Goal: Task Accomplishment & Management: Manage account settings

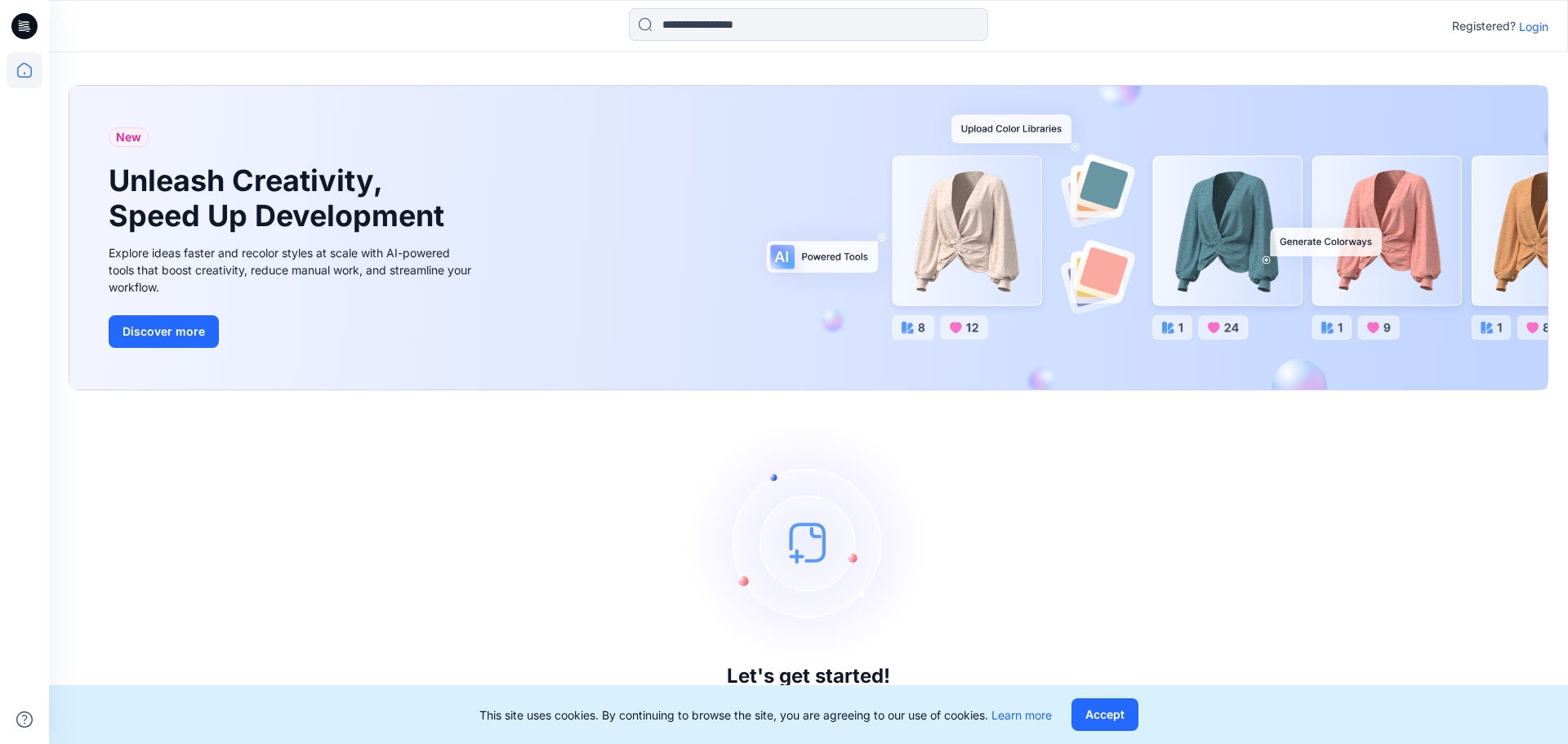
click at [1533, 23] on p "Login" at bounding box center [1533, 27] width 29 height 18
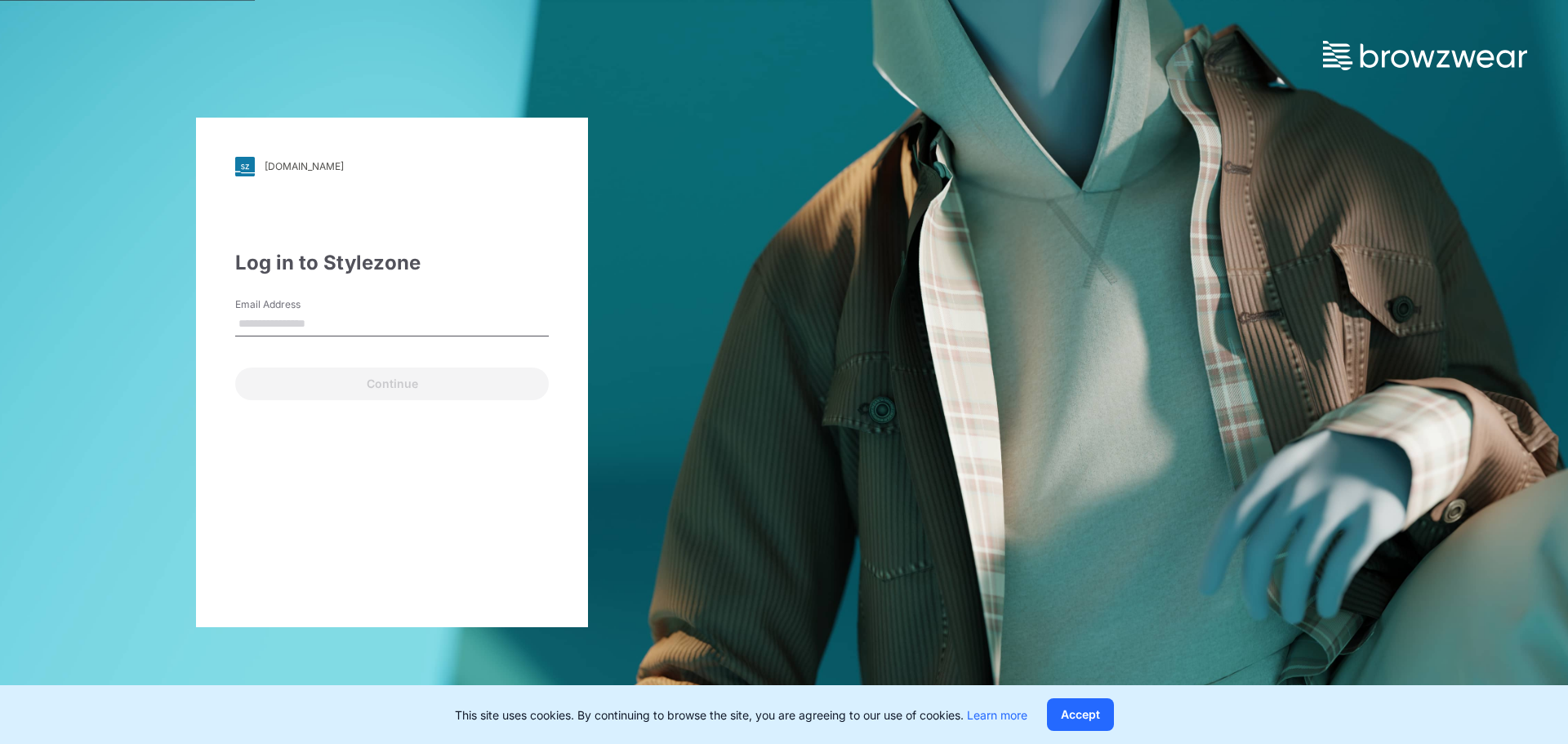
type input "**********"
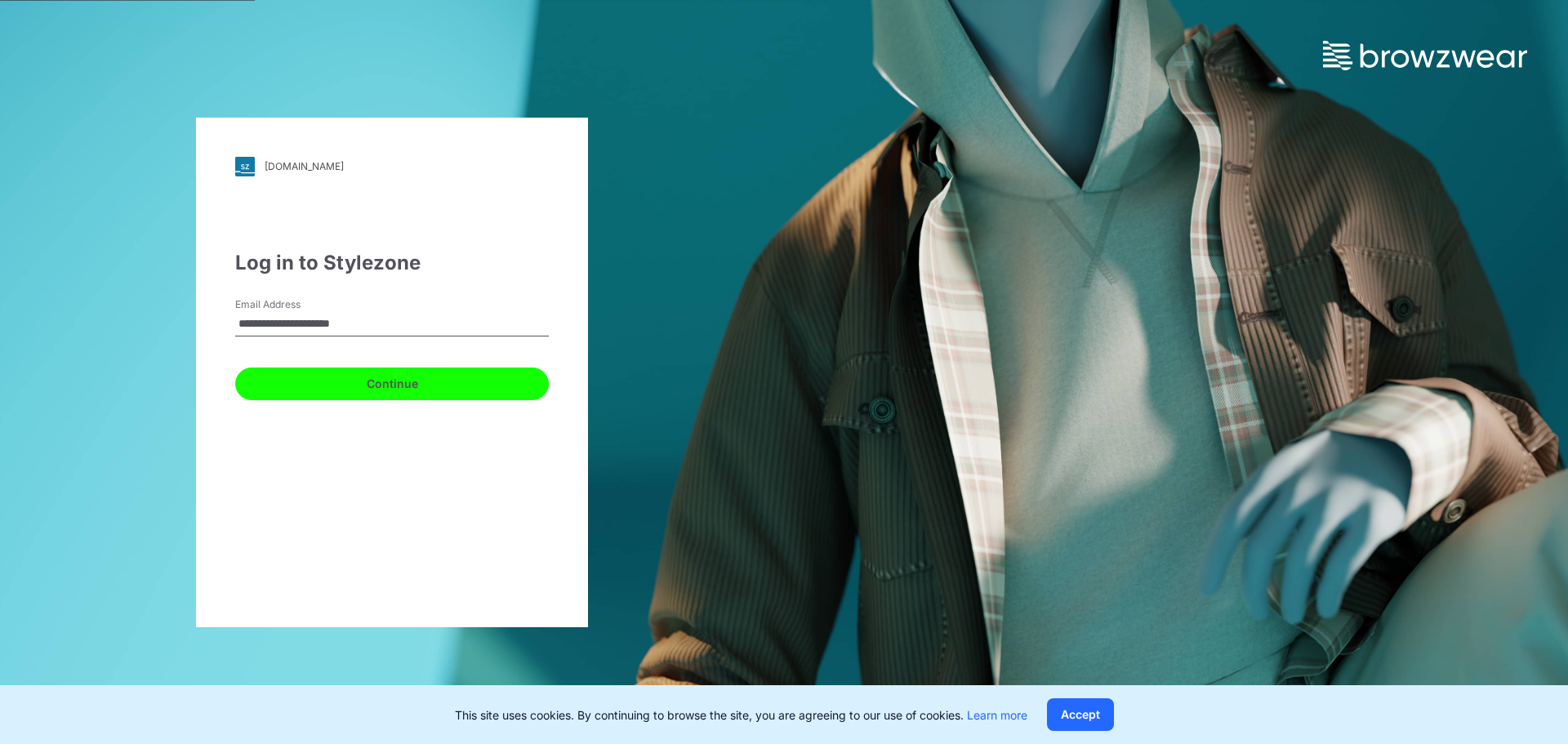
click at [392, 383] on button "Continue" at bounding box center [392, 383] width 314 height 33
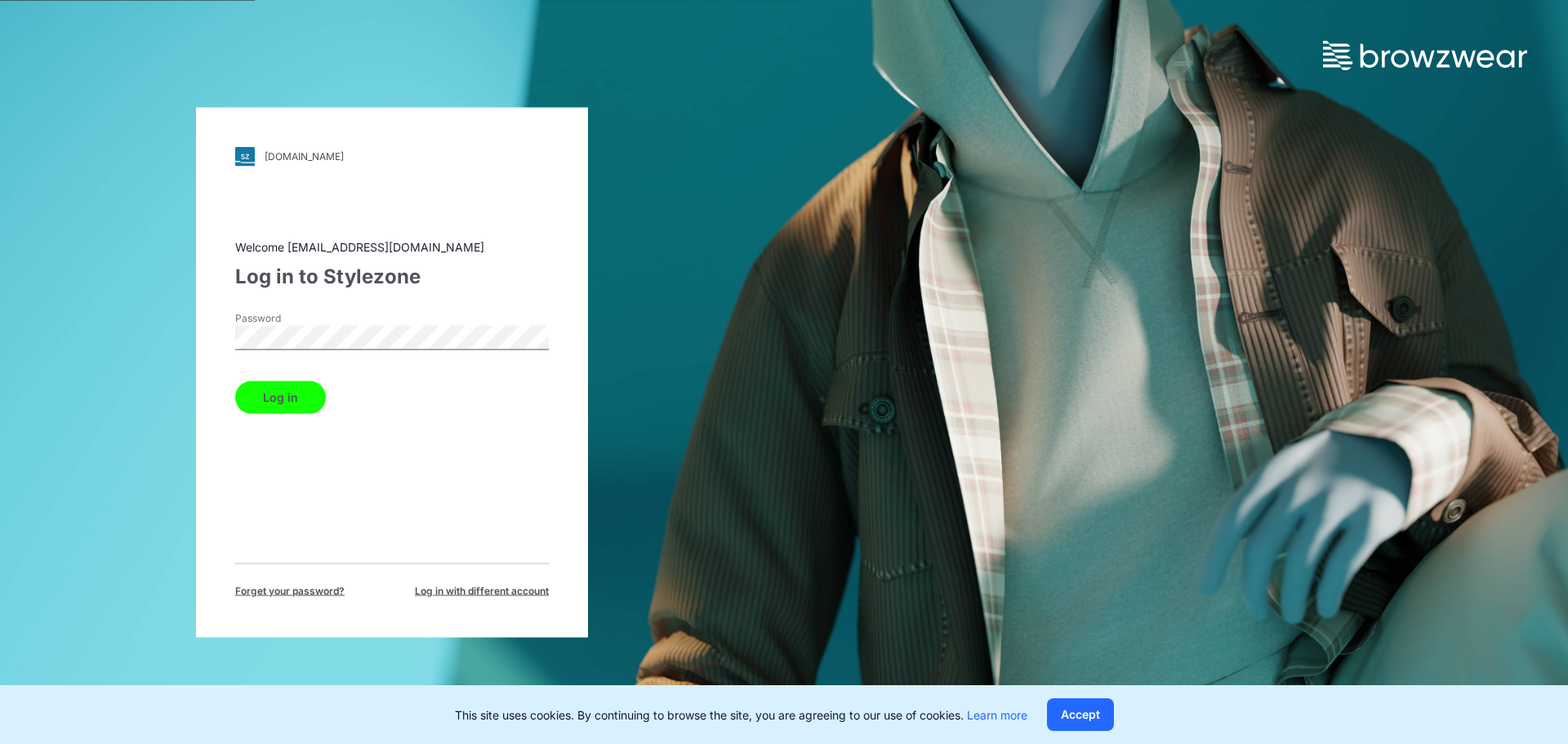
click at [284, 397] on button "Log in" at bounding box center [281, 397] width 91 height 33
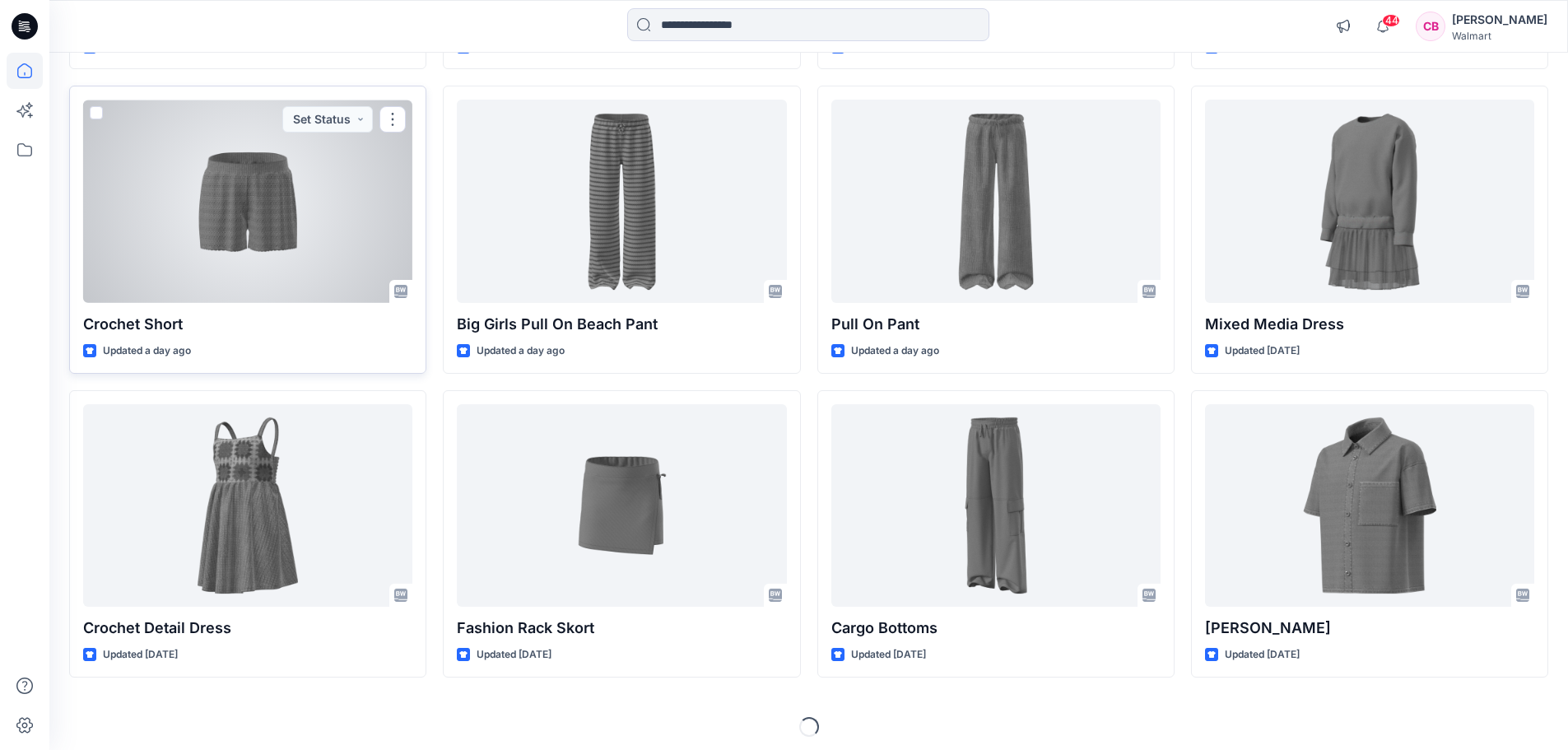
scroll to position [1368, 0]
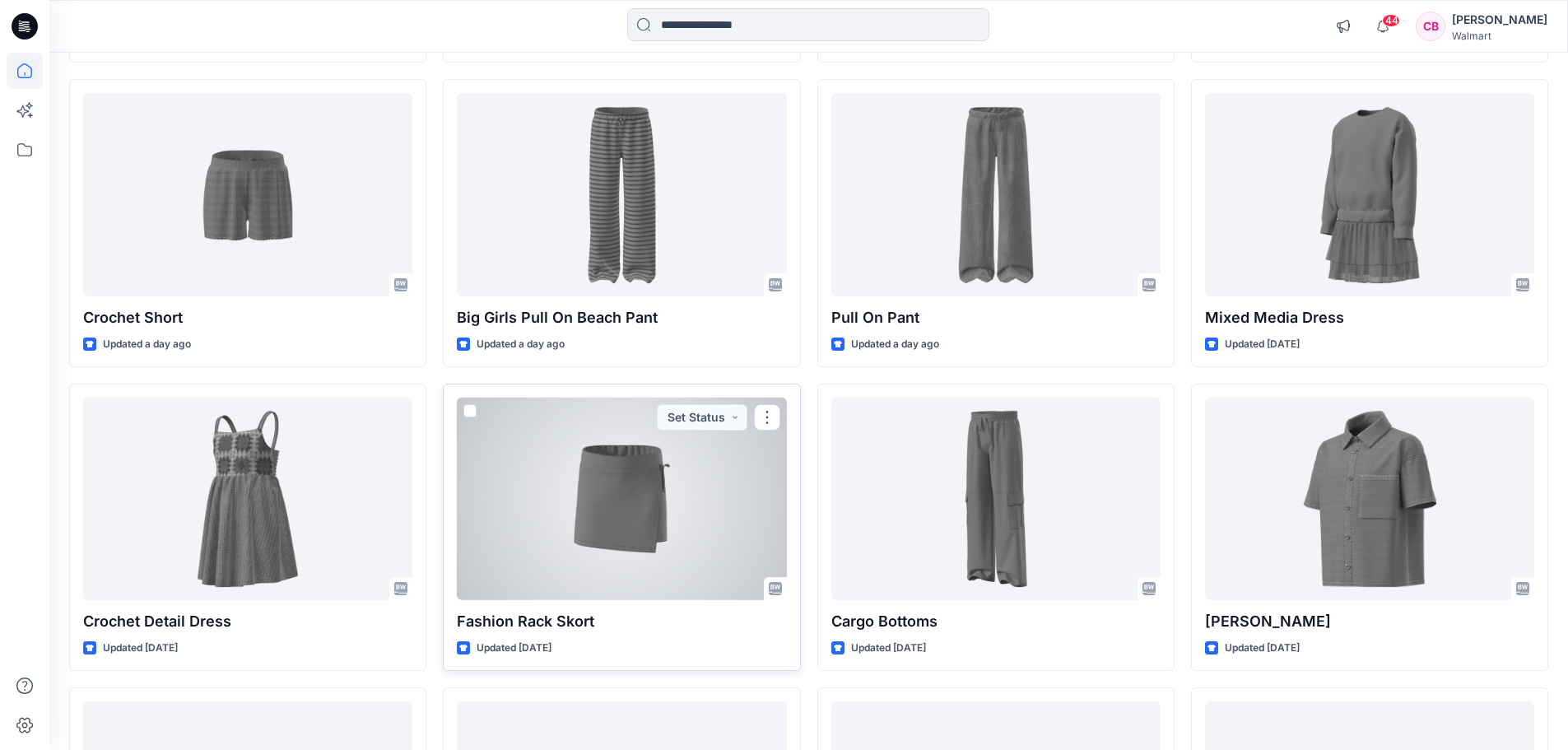
click at [601, 492] on div at bounding box center [621, 499] width 329 height 204
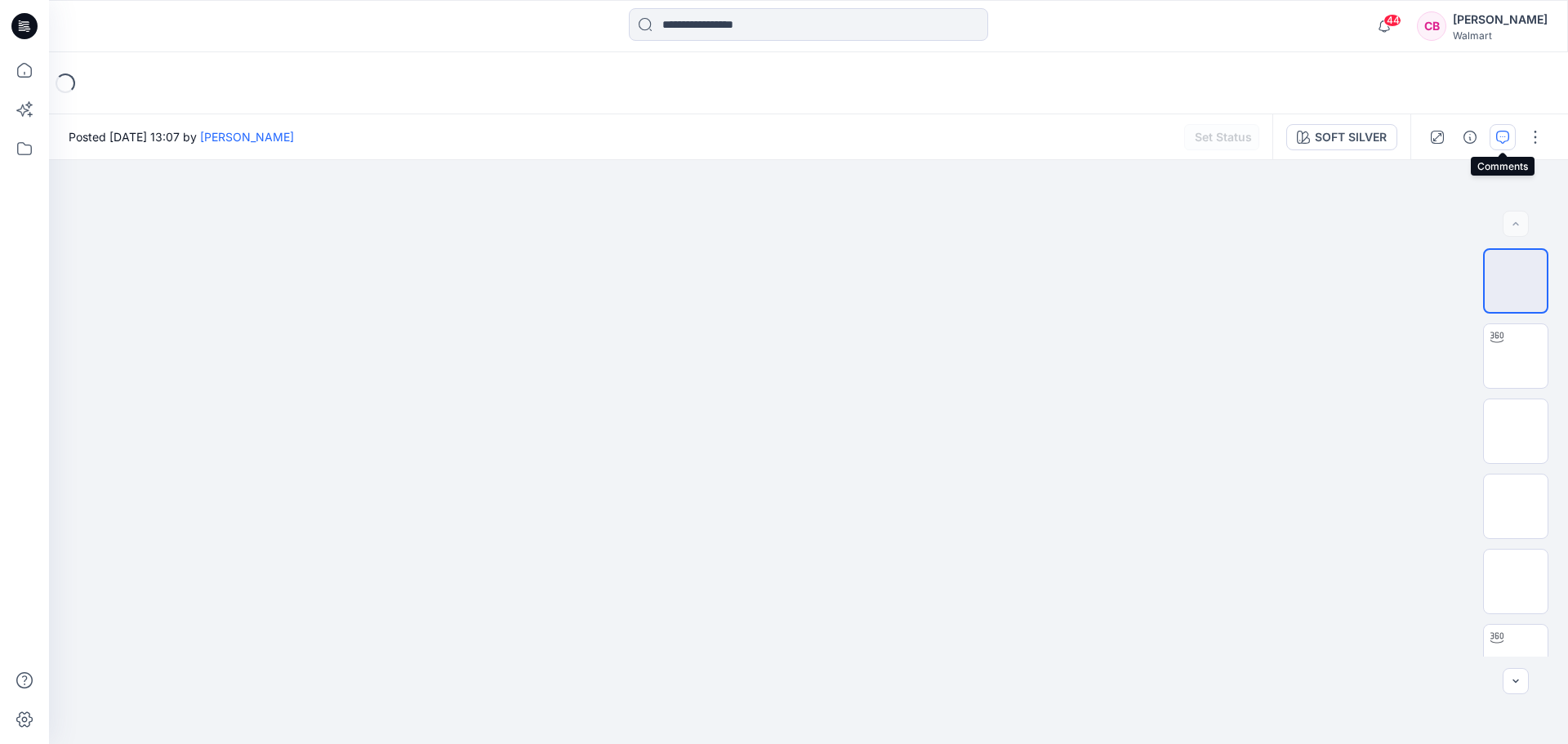
click at [1501, 134] on icon "button" at bounding box center [1503, 138] width 13 height 13
